Goal: Find specific page/section: Find specific page/section

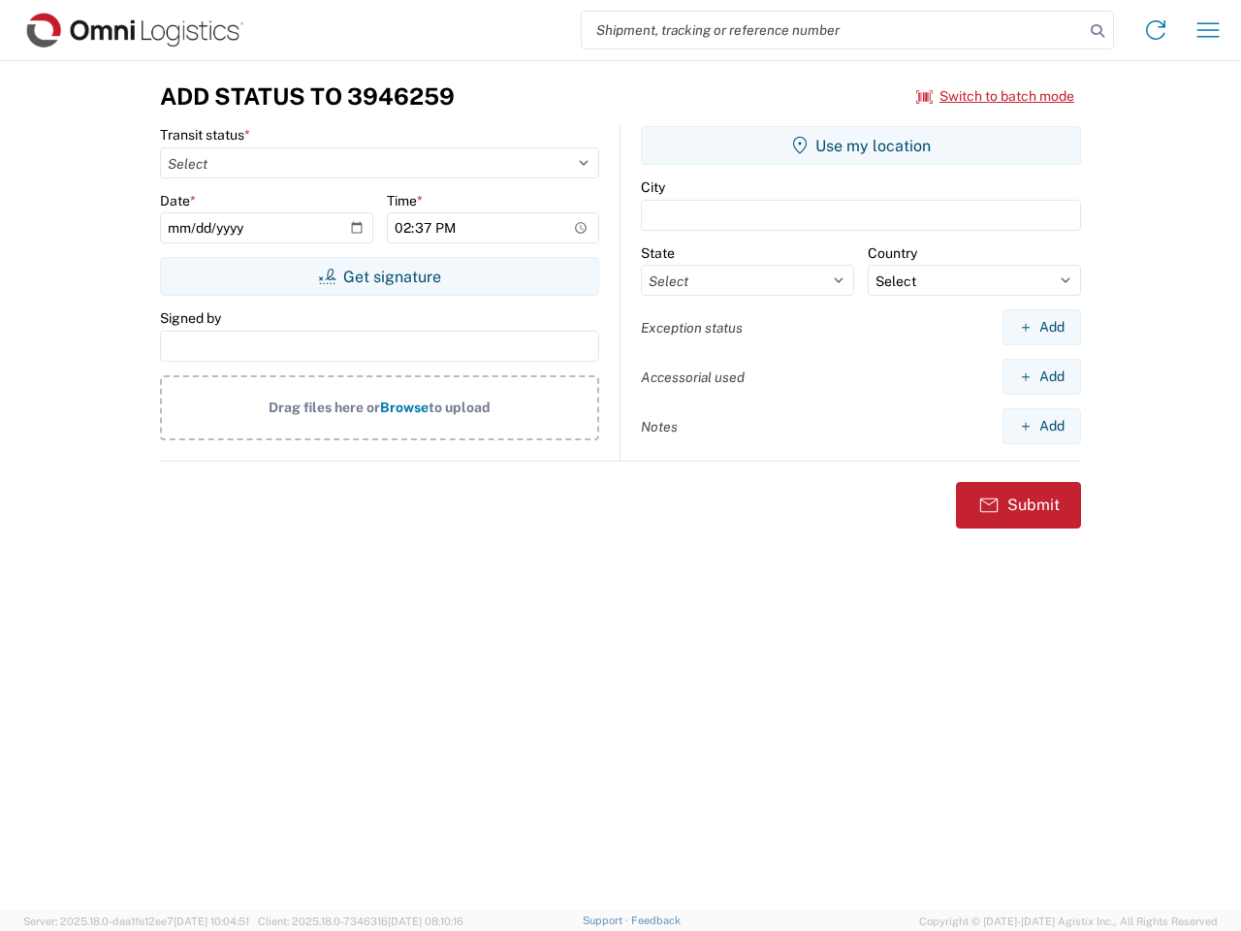
click at [833, 30] on input "search" at bounding box center [833, 30] width 502 height 37
click at [1097, 31] on icon at bounding box center [1097, 30] width 27 height 27
click at [1155, 30] on icon at bounding box center [1155, 30] width 31 height 31
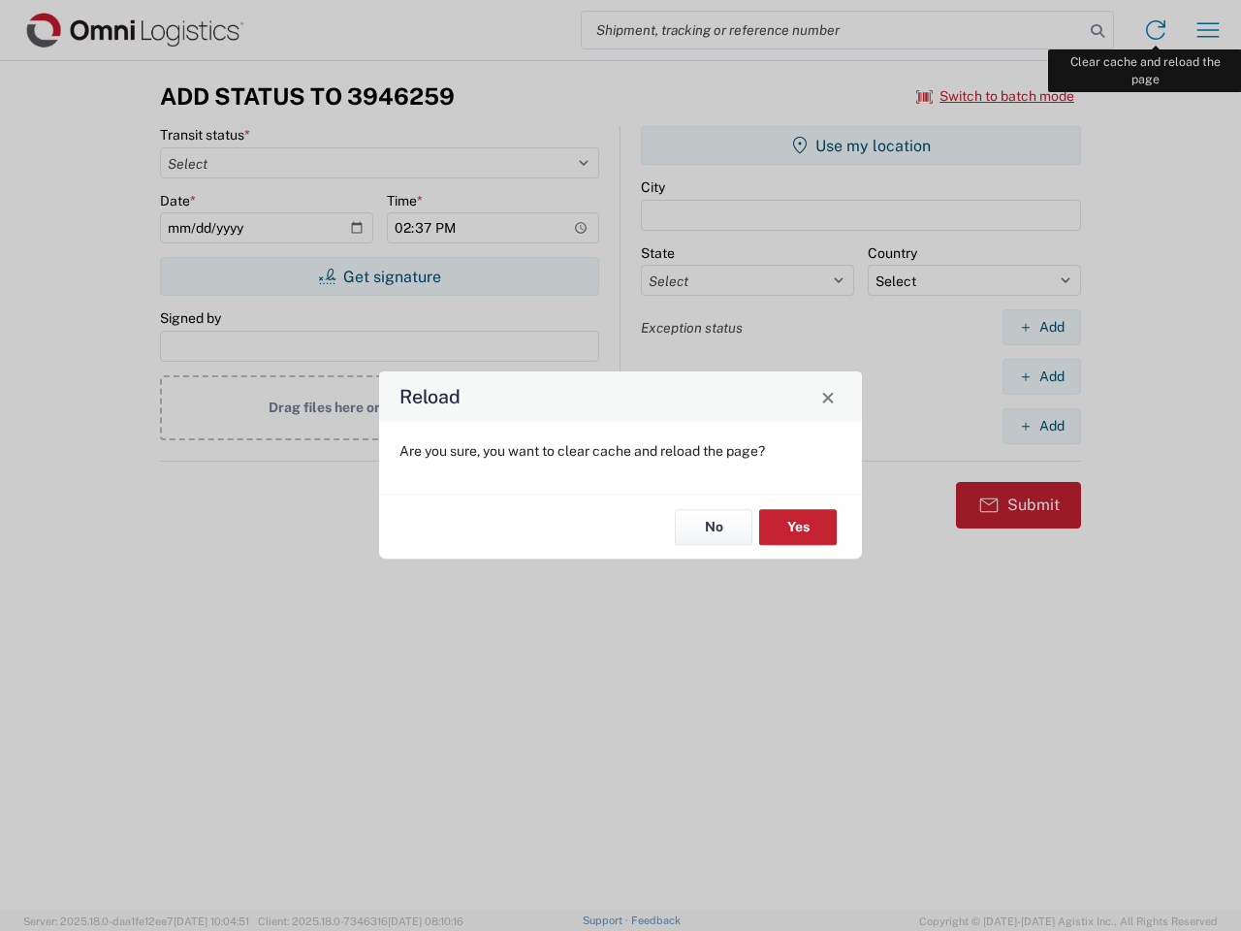
click at [1208, 30] on div "Reload Are you sure, you want to clear cache and reload the page? No Yes" at bounding box center [620, 465] width 1241 height 931
click at [996, 96] on div "Reload Are you sure, you want to clear cache and reload the page? No Yes" at bounding box center [620, 465] width 1241 height 931
click at [379, 276] on div "Reload Are you sure, you want to clear cache and reload the page? No Yes" at bounding box center [620, 465] width 1241 height 931
click at [861, 145] on div "Reload Are you sure, you want to clear cache and reload the page? No Yes" at bounding box center [620, 465] width 1241 height 931
click at [1041, 327] on div "Reload Are you sure, you want to clear cache and reload the page? No Yes" at bounding box center [620, 465] width 1241 height 931
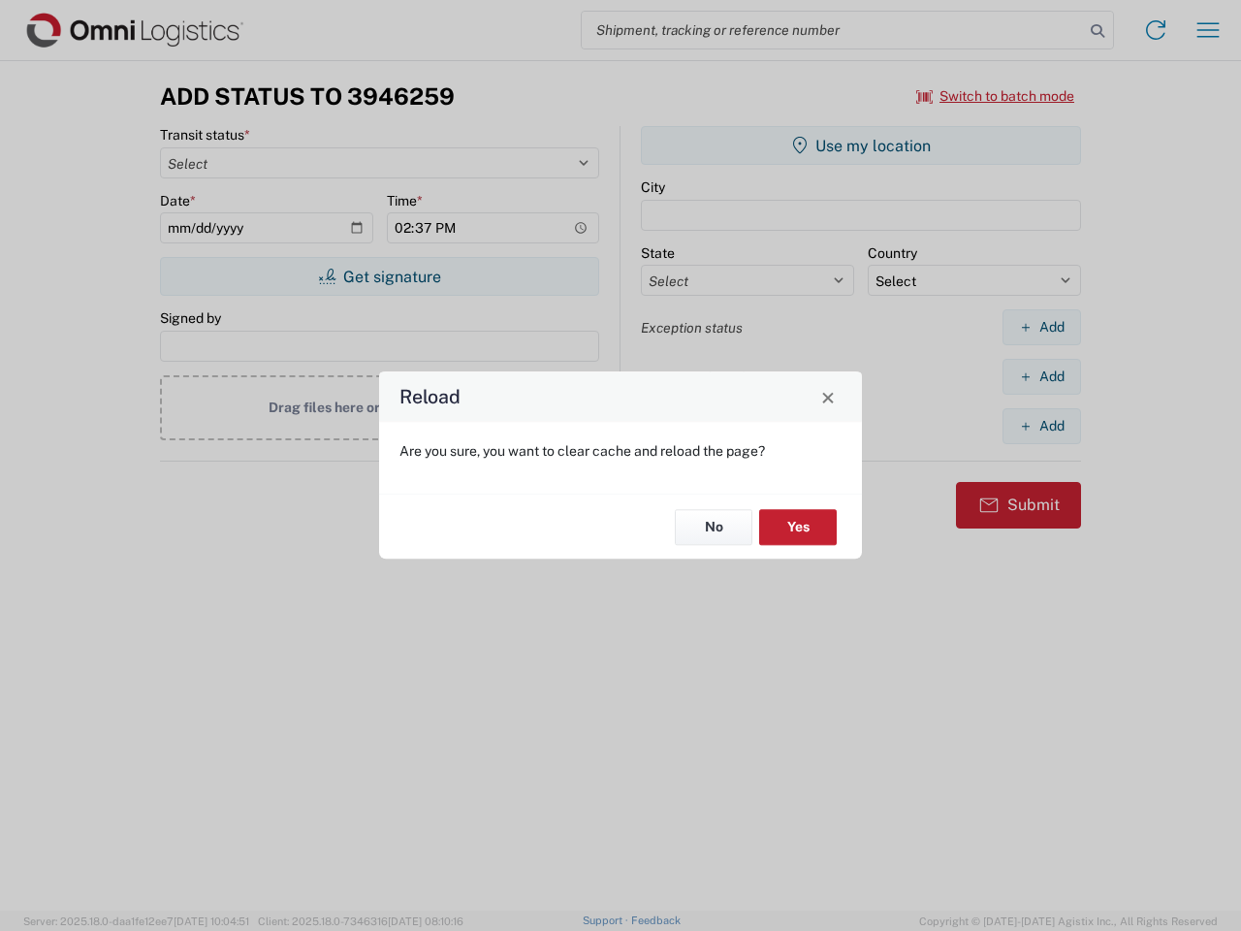
click at [1041, 376] on div "Reload Are you sure, you want to clear cache and reload the page? No Yes" at bounding box center [620, 465] width 1241 height 931
click at [1041, 426] on div "Reload Are you sure, you want to clear cache and reload the page? No Yes" at bounding box center [620, 465] width 1241 height 931
